Goal: Obtain resource: Download file/media

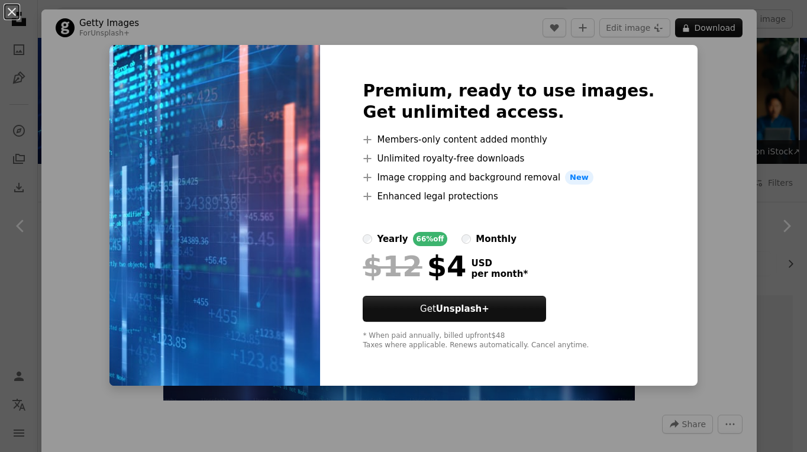
scroll to position [414, 0]
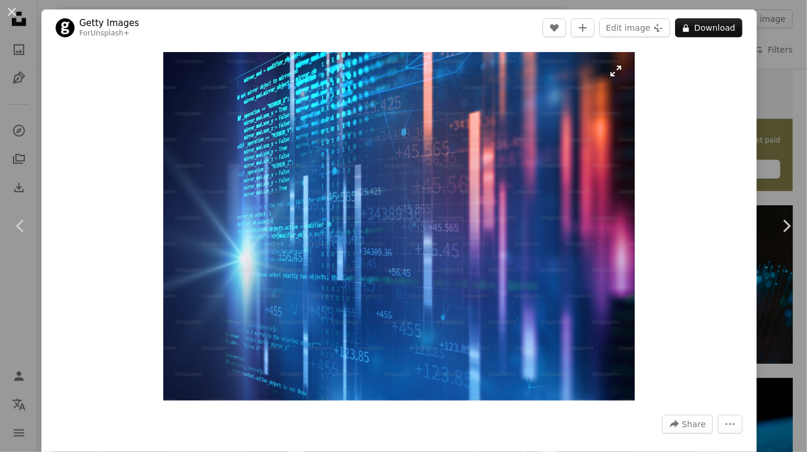
click at [611, 76] on img "Zoom in on this image" at bounding box center [399, 226] width 472 height 348
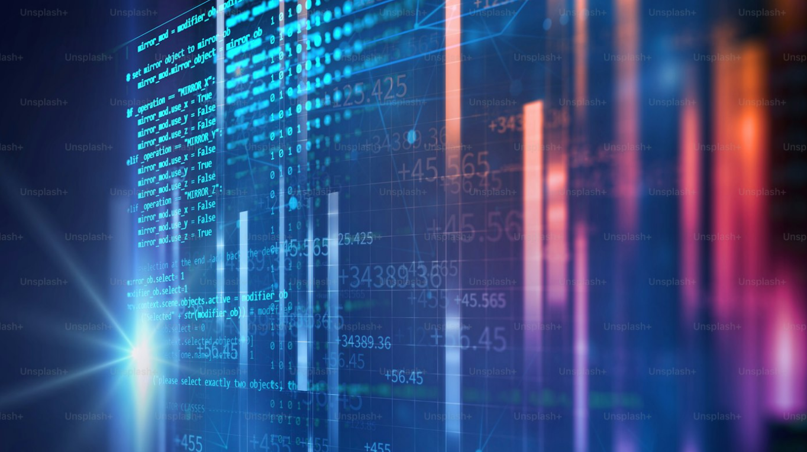
scroll to position [66, 0]
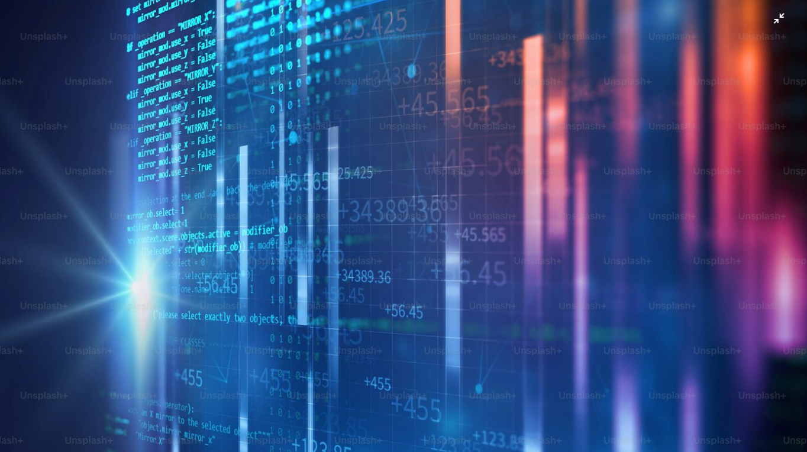
click at [500, 197] on img "Zoom out on this image" at bounding box center [403, 232] width 808 height 597
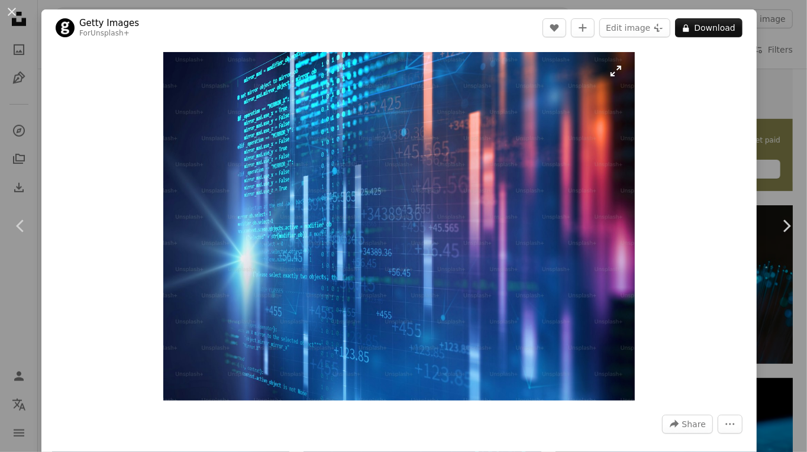
click at [614, 69] on img "Zoom in on this image" at bounding box center [399, 226] width 472 height 348
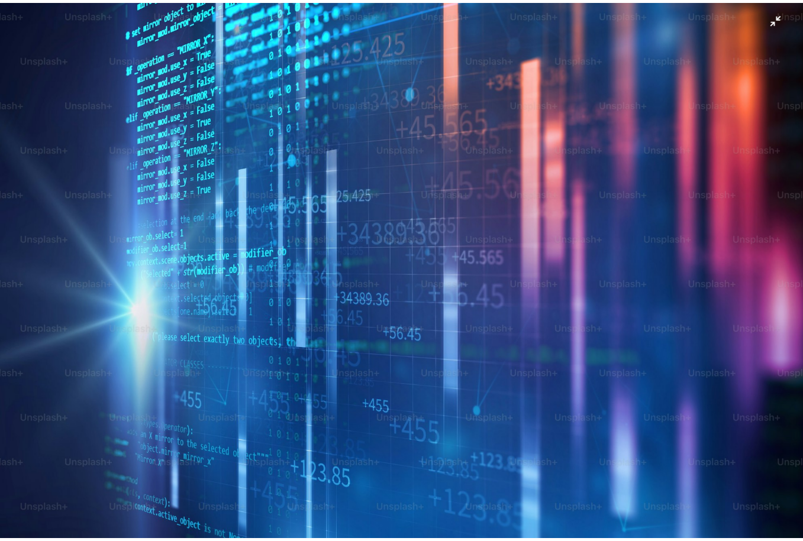
scroll to position [44, 0]
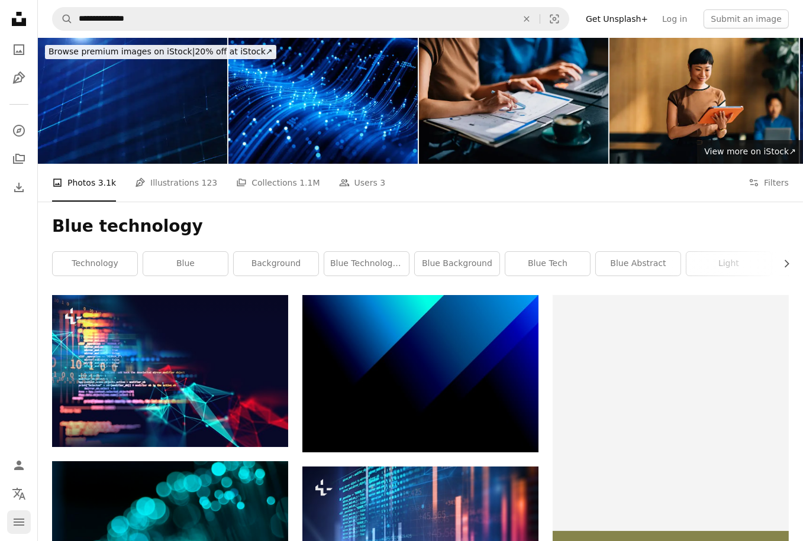
click at [17, 451] on icon "Menu" at bounding box center [19, 522] width 11 height 7
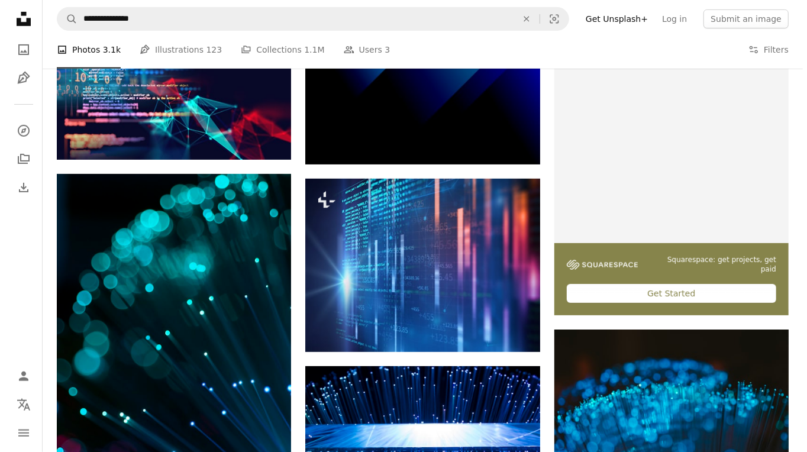
scroll to position [355, 0]
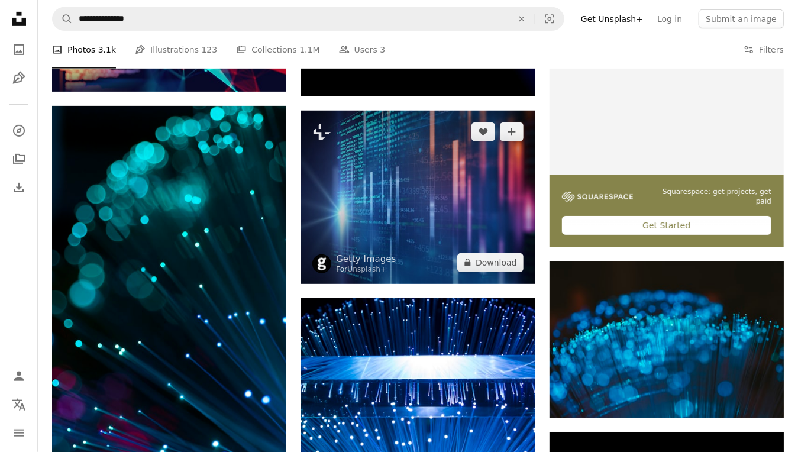
click at [386, 131] on img at bounding box center [417, 197] width 234 height 173
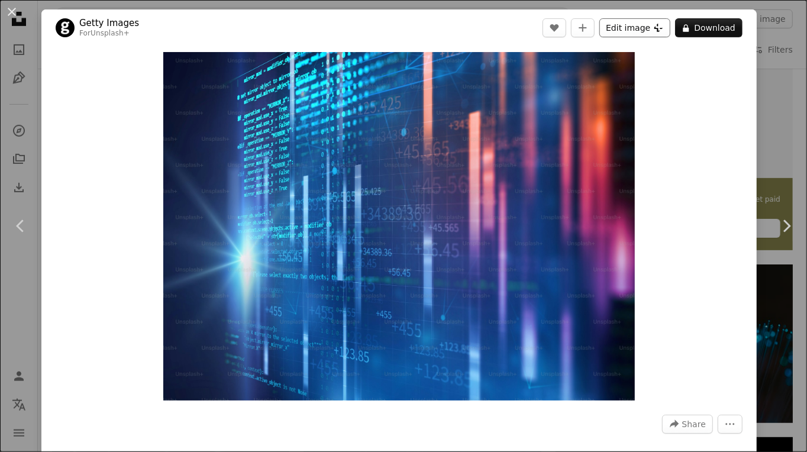
click at [620, 31] on button "Edit image Plus sign for Unsplash+" at bounding box center [634, 27] width 71 height 19
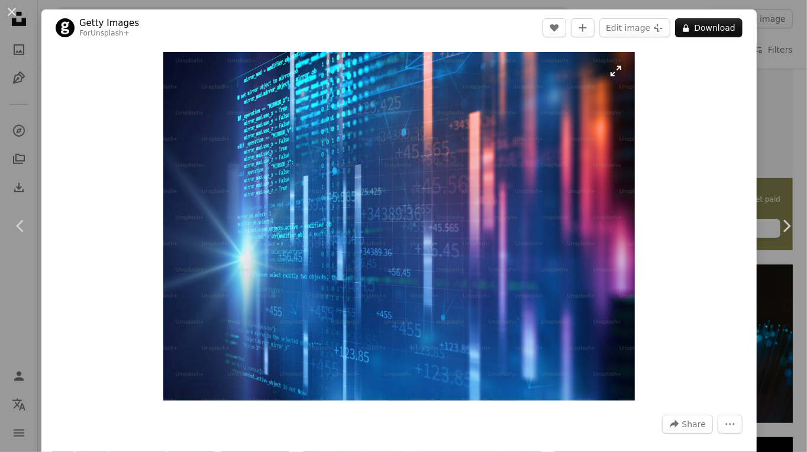
click at [610, 72] on img "Zoom in on this image" at bounding box center [399, 226] width 472 height 348
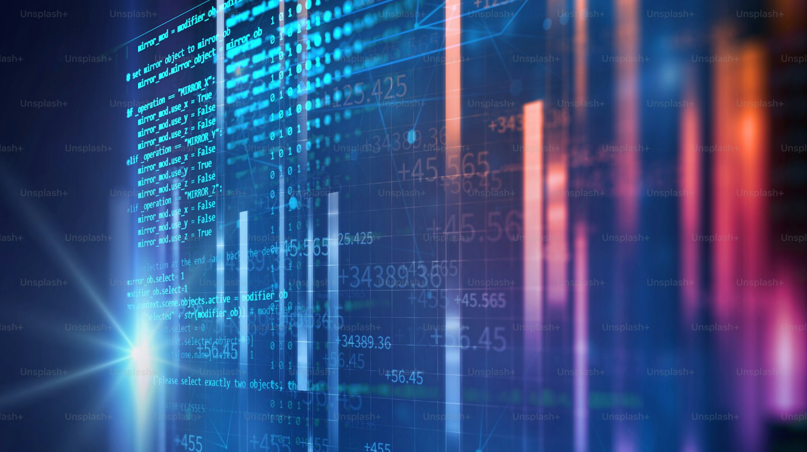
scroll to position [66, 0]
